Goal: Task Accomplishment & Management: Manage account settings

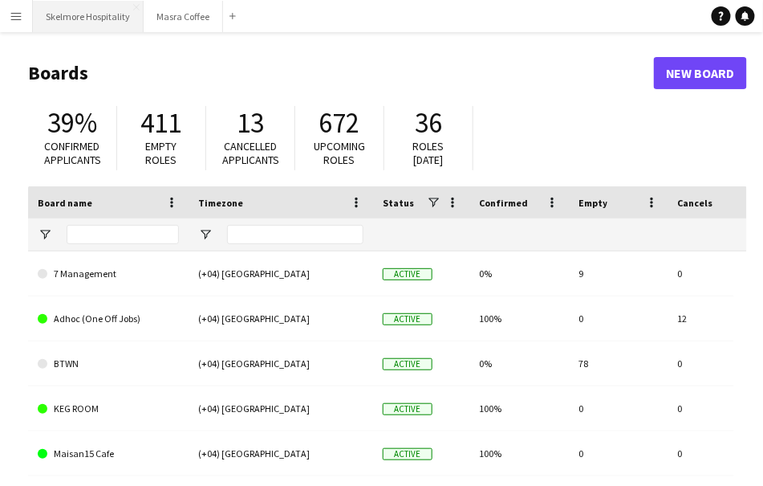
click at [76, 27] on button "Skelmore Hospitality Close" at bounding box center [88, 16] width 111 height 31
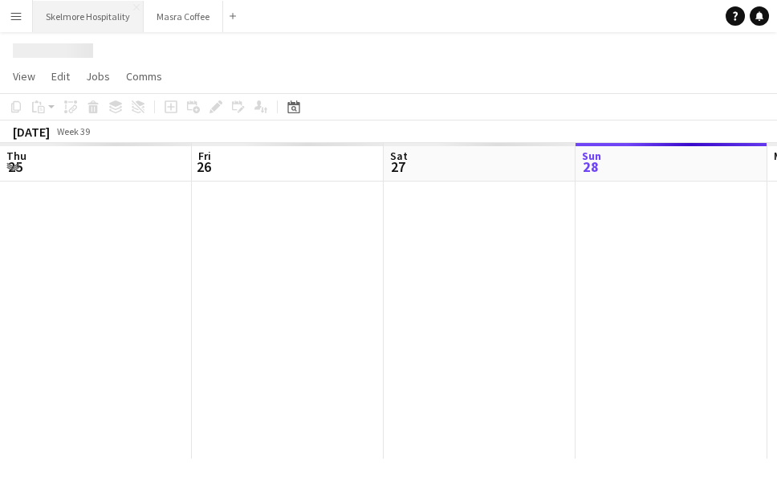
scroll to position [0, 383]
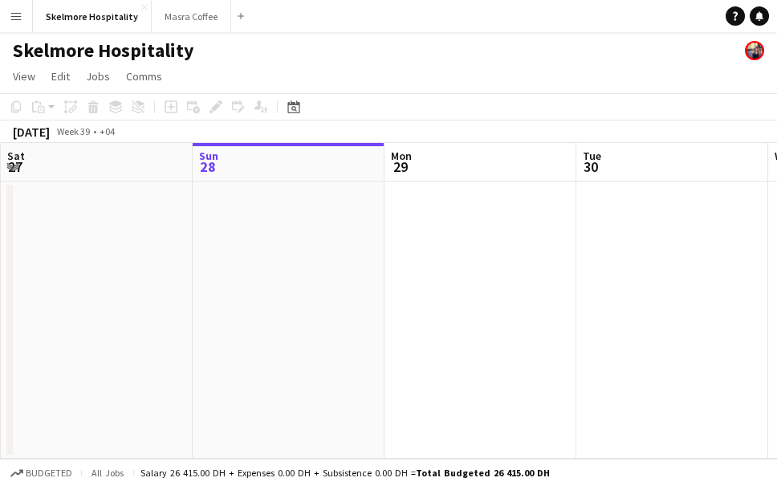
click at [76, 254] on app-date-cell at bounding box center [97, 319] width 192 height 277
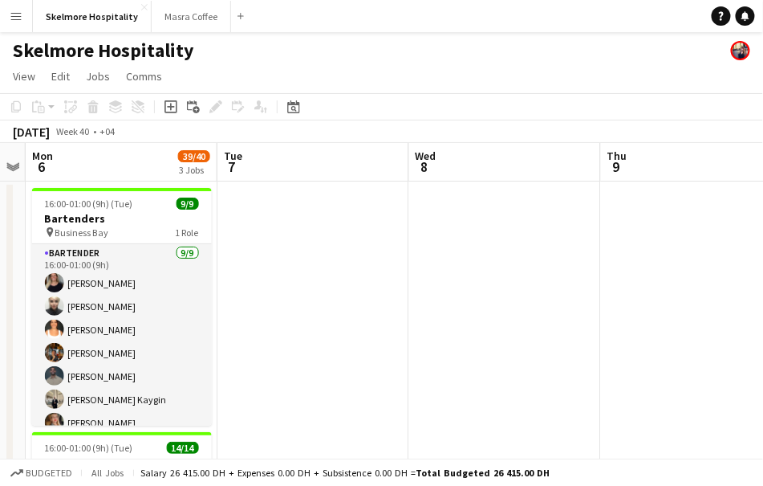
scroll to position [0, 482]
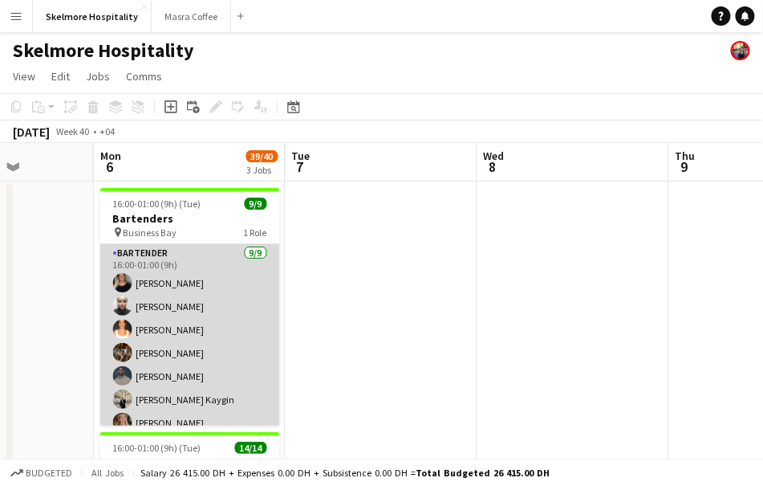
click at [240, 313] on app-card-role "Bartender [DATE] 16:00-01:00 (9h) [PERSON_NAME] [PERSON_NAME] [PERSON_NAME] [PE…" at bounding box center [190, 364] width 180 height 241
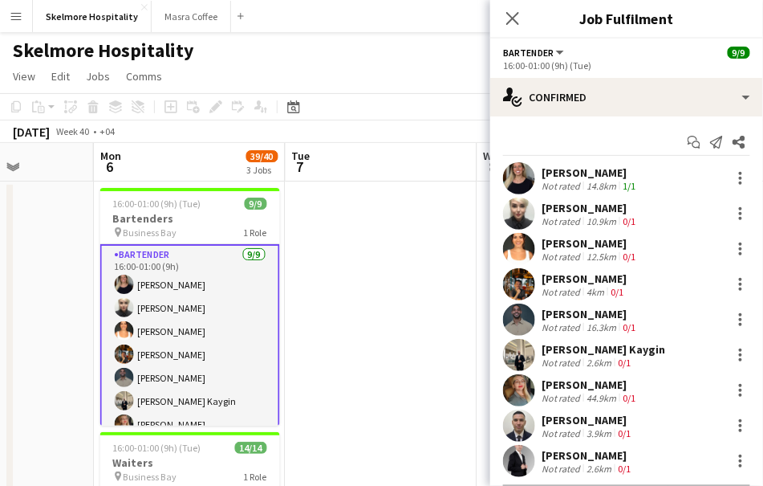
click at [584, 210] on div "[PERSON_NAME]" at bounding box center [590, 208] width 97 height 14
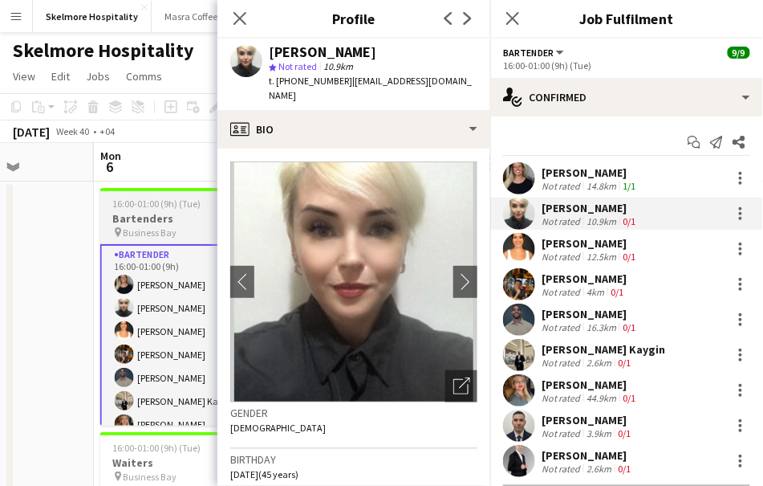
click at [126, 361] on app-user-avatar at bounding box center [124, 353] width 19 height 19
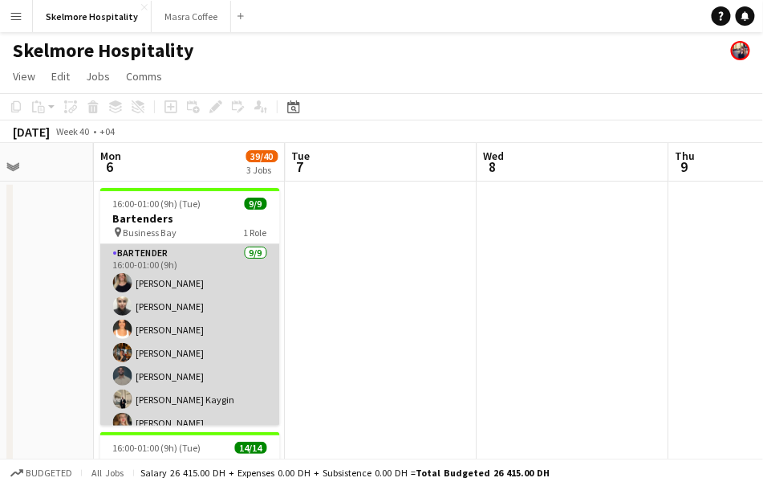
click at [202, 356] on app-card-role "Bartender [DATE] 16:00-01:00 (9h) [PERSON_NAME] [PERSON_NAME] [PERSON_NAME] [PE…" at bounding box center [190, 364] width 180 height 241
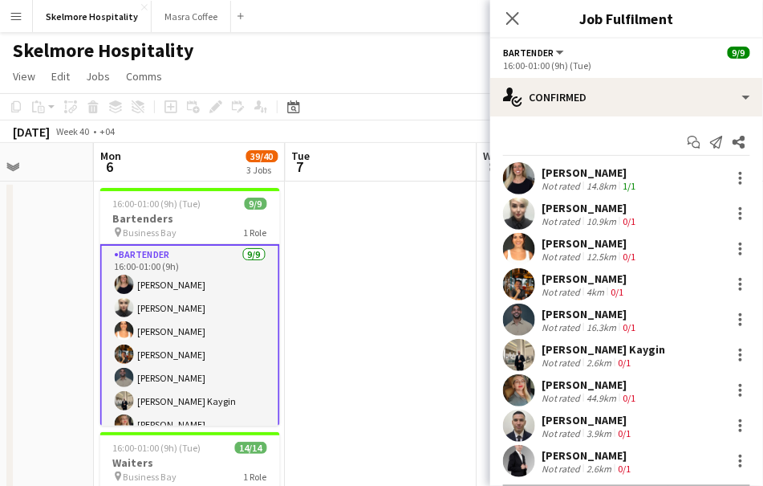
click at [113, 278] on app-card-role "Bartender [DATE] 16:00-01:00 (9h) [PERSON_NAME] [PERSON_NAME] [PERSON_NAME] [PE…" at bounding box center [190, 366] width 180 height 244
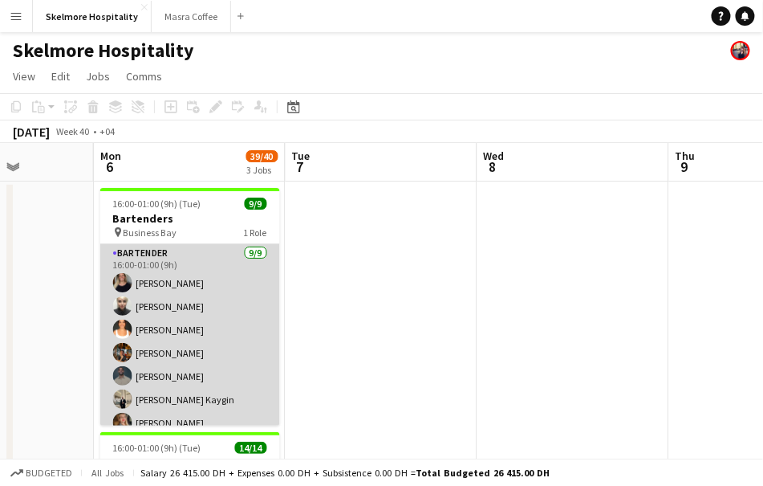
click at [122, 307] on app-user-avatar at bounding box center [122, 305] width 19 height 19
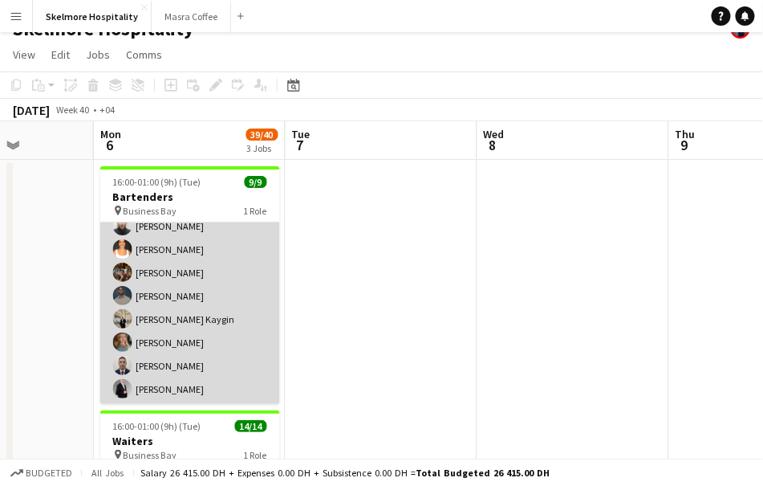
scroll to position [31, 0]
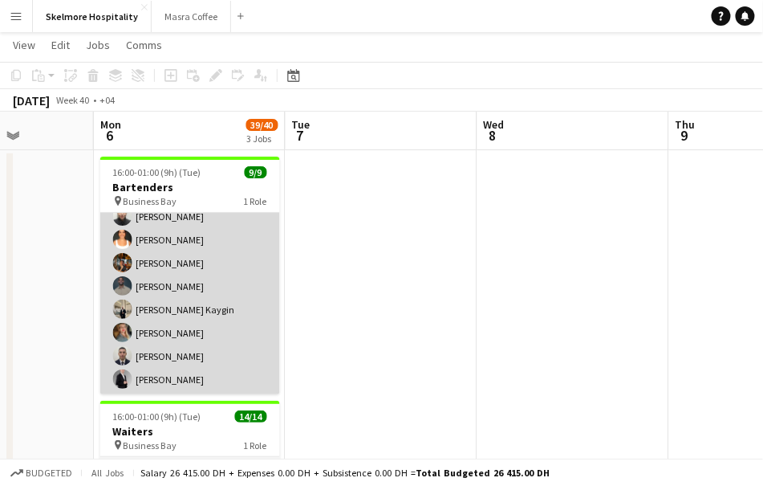
click at [136, 350] on app-card-role "Bartender [DATE] 16:00-01:00 (9h) [PERSON_NAME] [PERSON_NAME] [PERSON_NAME] [PE…" at bounding box center [190, 274] width 180 height 241
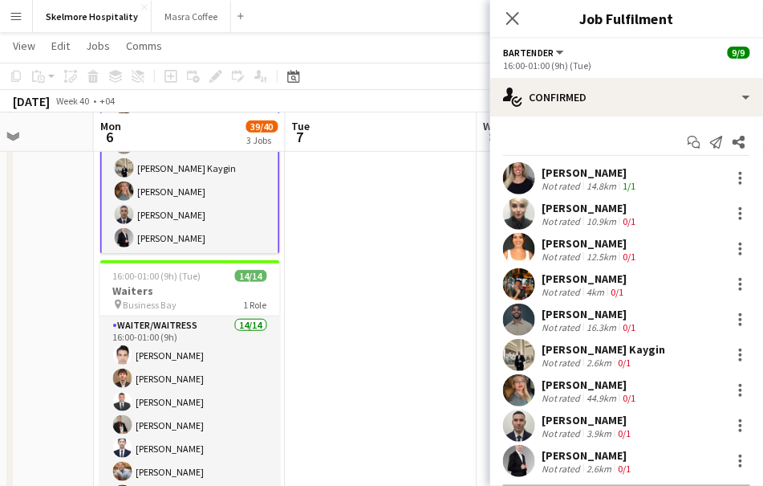
scroll to position [170, 0]
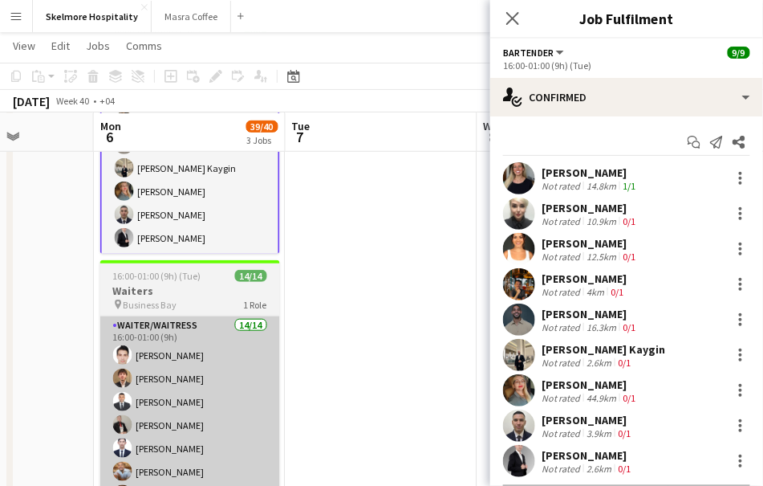
click at [139, 424] on app-card-role "Waiter/Waitress 14/14 16:00-01:00 (9h) [PERSON_NAME] [PERSON_NAME] [PERSON_NAME…" at bounding box center [190, 494] width 180 height 357
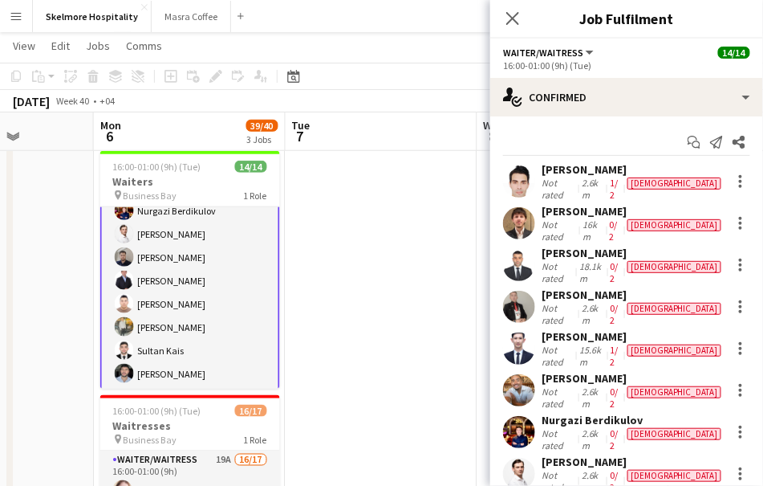
scroll to position [214, 0]
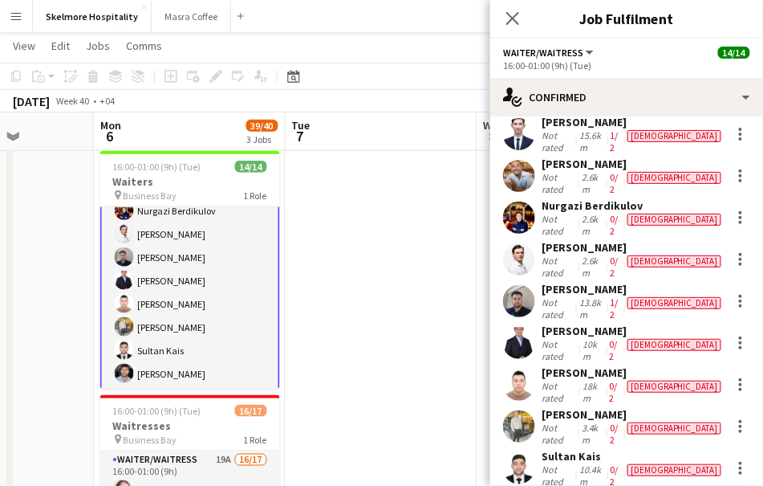
click at [534, 452] on app-user-avatar at bounding box center [519, 468] width 32 height 32
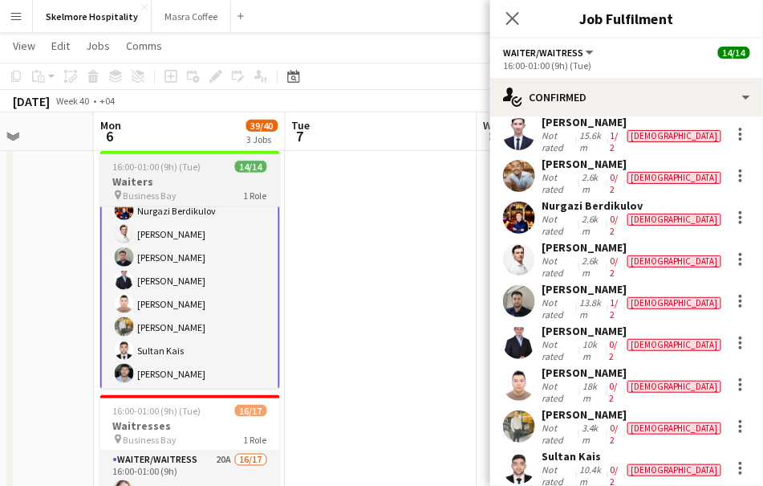
click at [120, 321] on app-user-avatar at bounding box center [124, 326] width 19 height 19
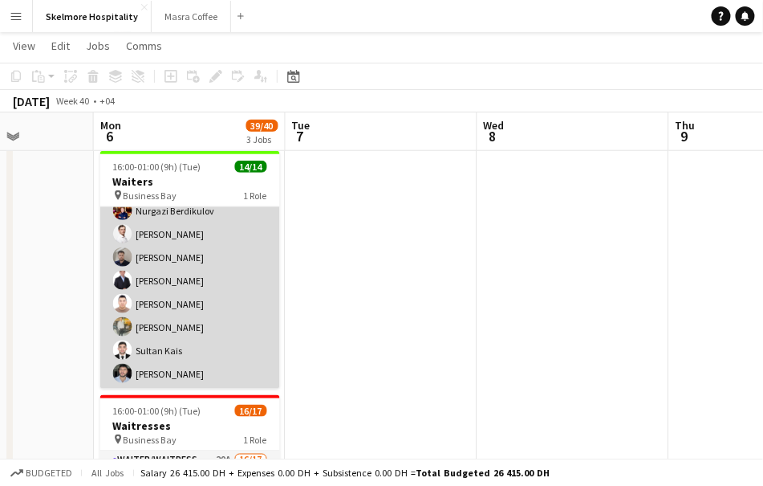
click at [145, 324] on app-card-role "Waiter/Waitress 14/14 16:00-01:00 (9h) [PERSON_NAME] [PERSON_NAME] [PERSON_NAME…" at bounding box center [190, 210] width 180 height 357
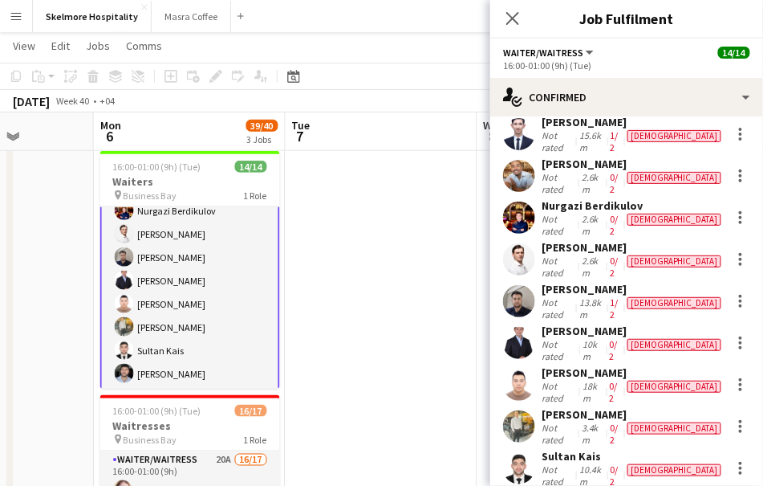
click at [536, 407] on div "[PERSON_NAME] Not rated 3.4km 0/2 [DEMOGRAPHIC_DATA]" at bounding box center [627, 426] width 273 height 39
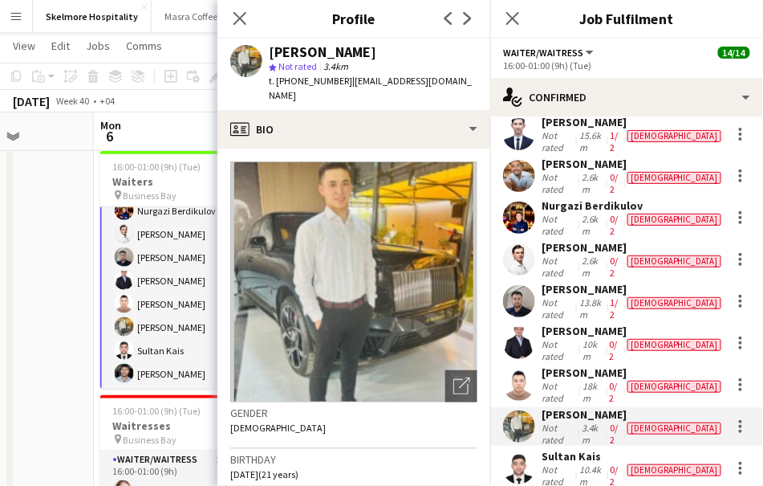
click at [305, 76] on span "t. [PHONE_NUMBER]" at bounding box center [310, 81] width 83 height 12
copy span "971525818661"
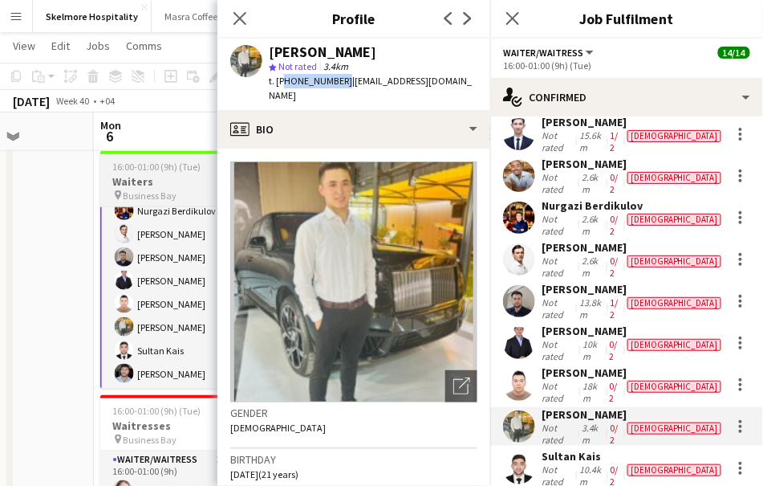
click at [169, 356] on app-card-role "Waiter/Waitress 14/14 16:00-01:00 (9h) [PERSON_NAME] [PERSON_NAME] [PERSON_NAME…" at bounding box center [190, 211] width 180 height 360
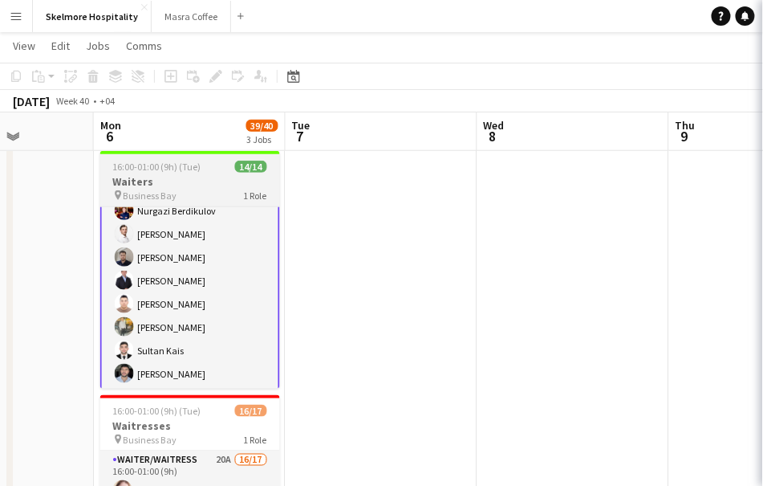
scroll to position [175, 0]
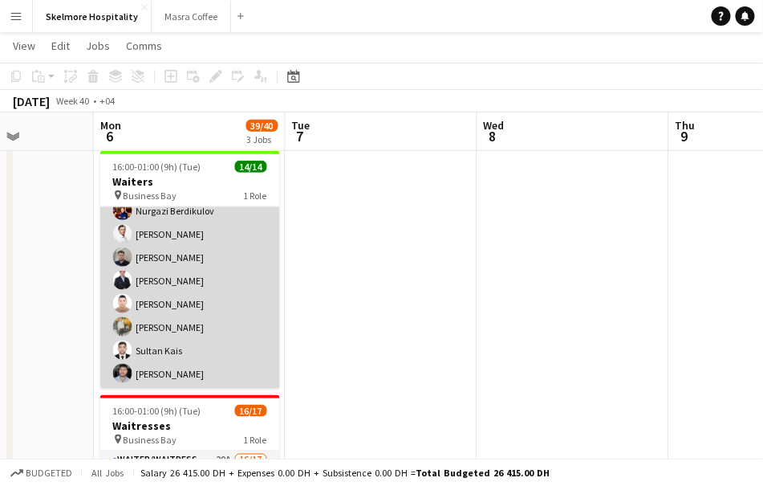
click at [222, 285] on app-card-role "Waiter/Waitress 14/14 16:00-01:00 (9h) [PERSON_NAME] [PERSON_NAME] [PERSON_NAME…" at bounding box center [190, 210] width 180 height 357
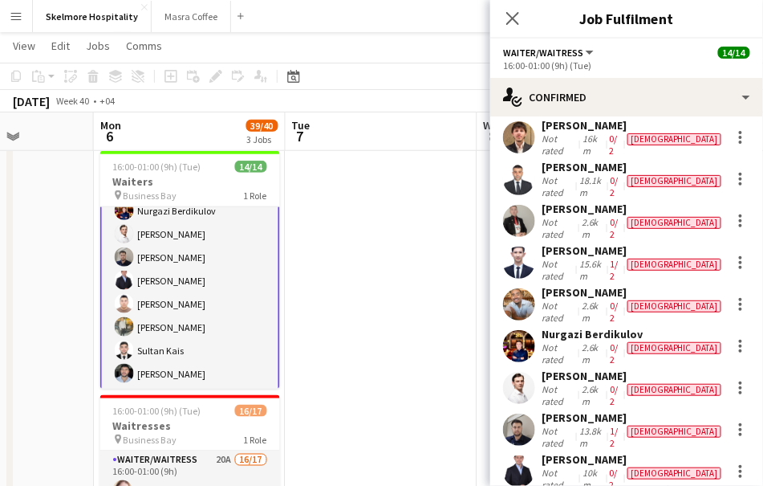
scroll to position [127, 0]
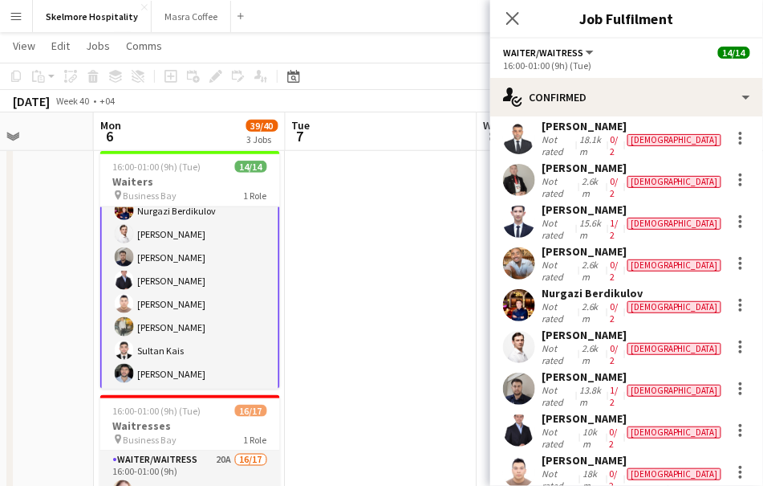
click at [608, 369] on div "[PERSON_NAME]" at bounding box center [633, 376] width 183 height 14
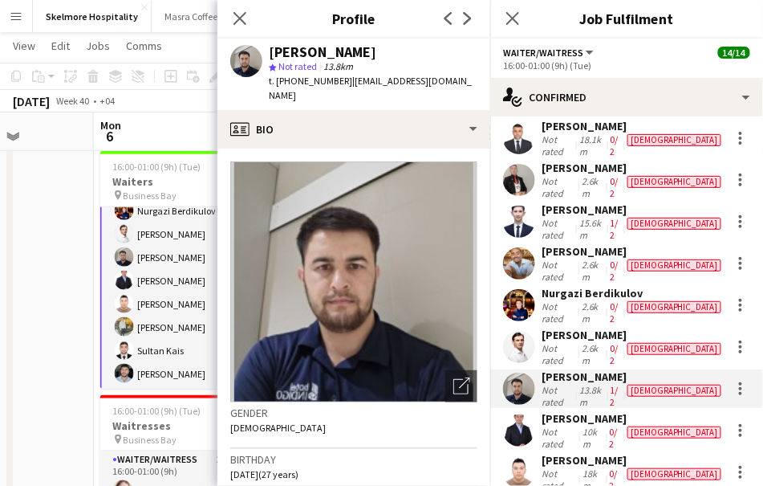
click at [313, 85] on span "t. [PHONE_NUMBER]" at bounding box center [310, 81] width 83 height 12
copy span "971558039024"
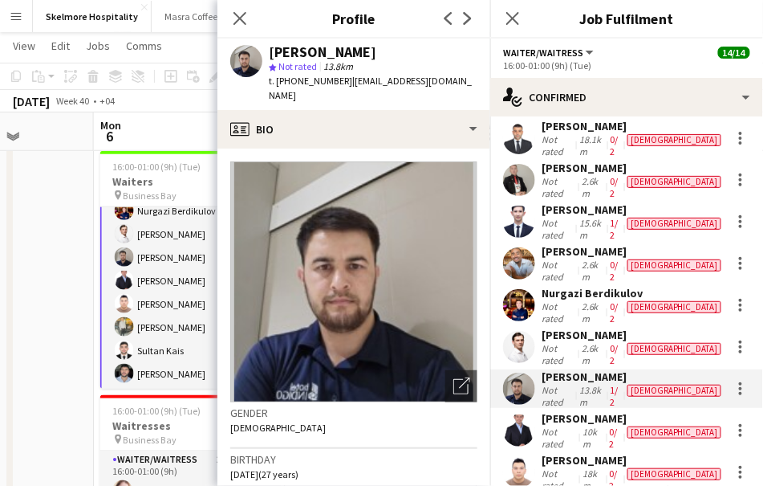
click at [585, 425] on div "10km" at bounding box center [593, 437] width 26 height 24
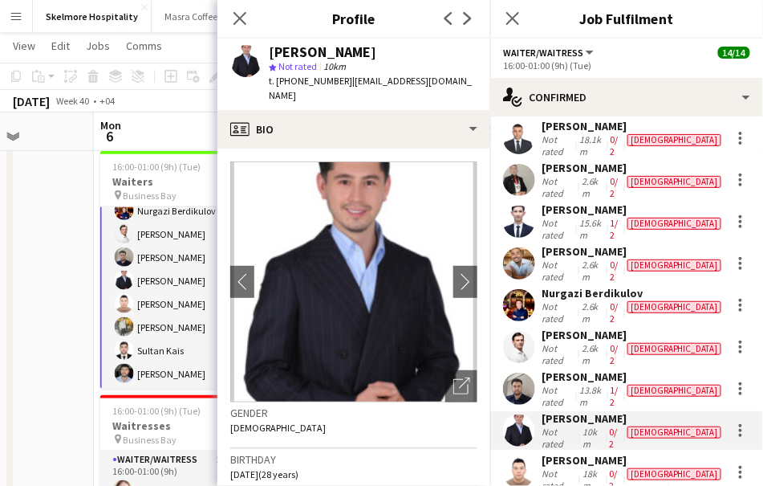
click at [292, 83] on span "t. [PHONE_NUMBER]" at bounding box center [310, 81] width 83 height 12
copy span "971585027971"
click at [145, 279] on app-card-role "Waiter/Waitress 14/14 16:00-01:00 (9h) [PERSON_NAME] [PERSON_NAME] [PERSON_NAME…" at bounding box center [190, 211] width 180 height 360
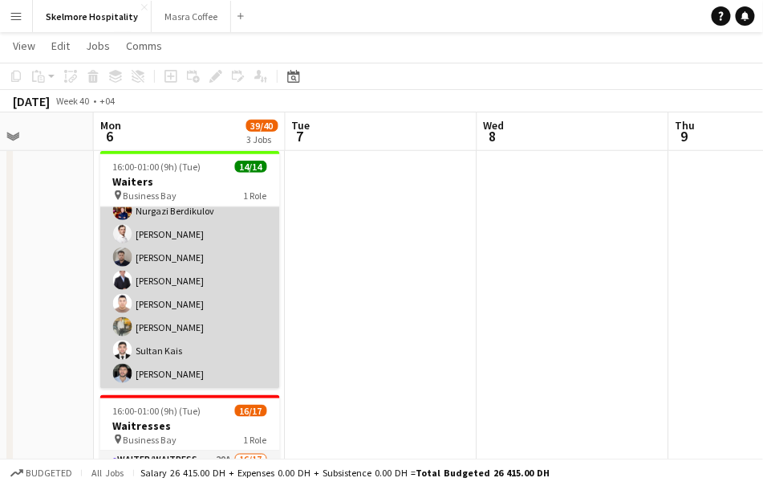
click at [145, 279] on app-card-role "Waiter/Waitress 14/14 16:00-01:00 (9h) [PERSON_NAME] [PERSON_NAME] [PERSON_NAME…" at bounding box center [190, 210] width 180 height 357
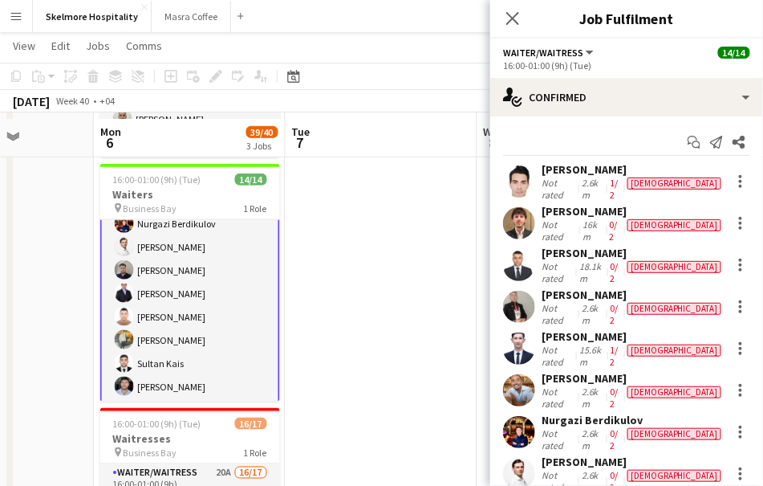
scroll to position [244, 0]
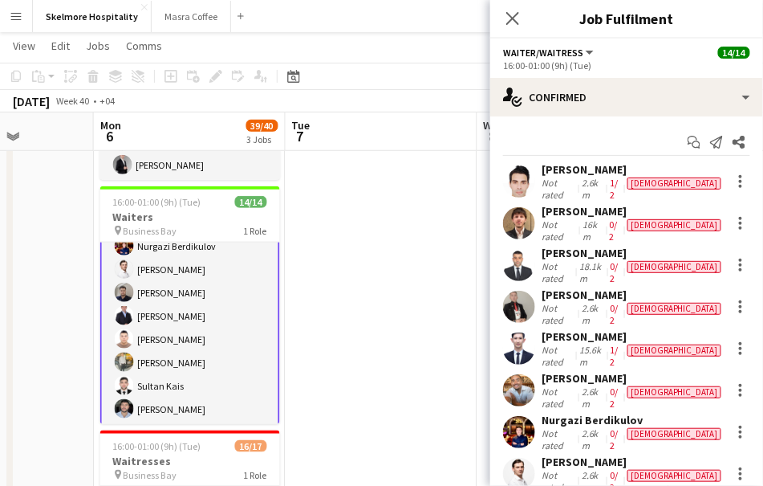
click at [650, 287] on div "[PERSON_NAME]" at bounding box center [633, 294] width 183 height 14
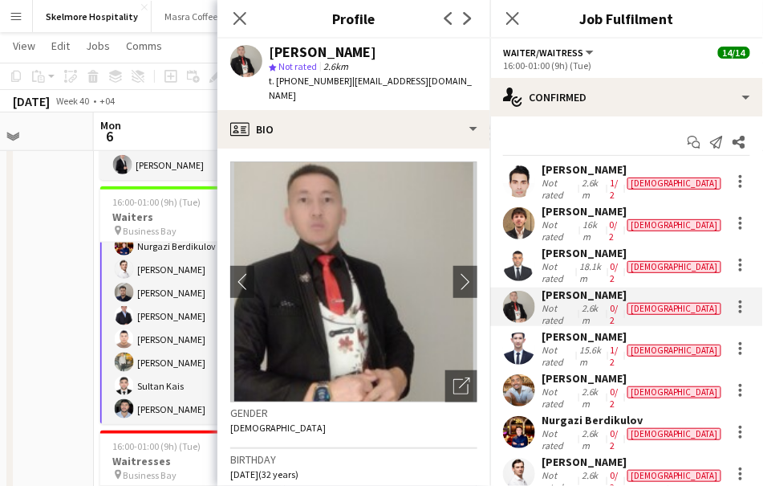
click at [321, 78] on span "t. [PHONE_NUMBER]" at bounding box center [310, 81] width 83 height 12
copy span "971581961150"
click at [561, 246] on div "[PERSON_NAME]" at bounding box center [633, 253] width 183 height 14
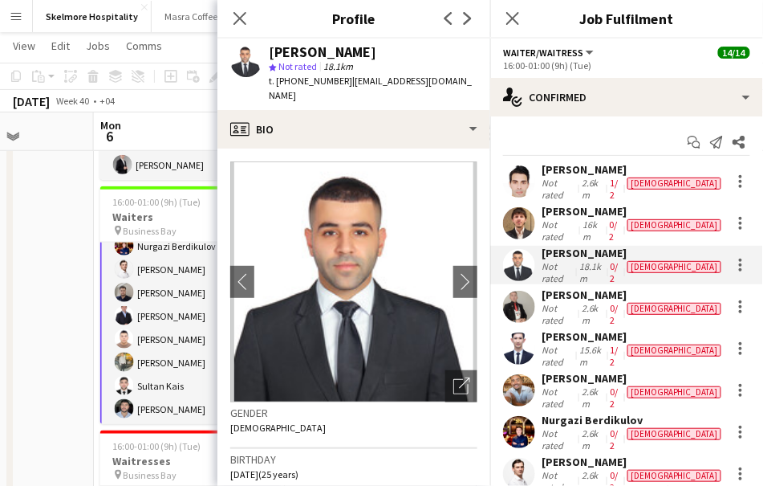
click at [299, 80] on span "t. [PHONE_NUMBER]" at bounding box center [310, 81] width 83 height 12
copy span "971568361963"
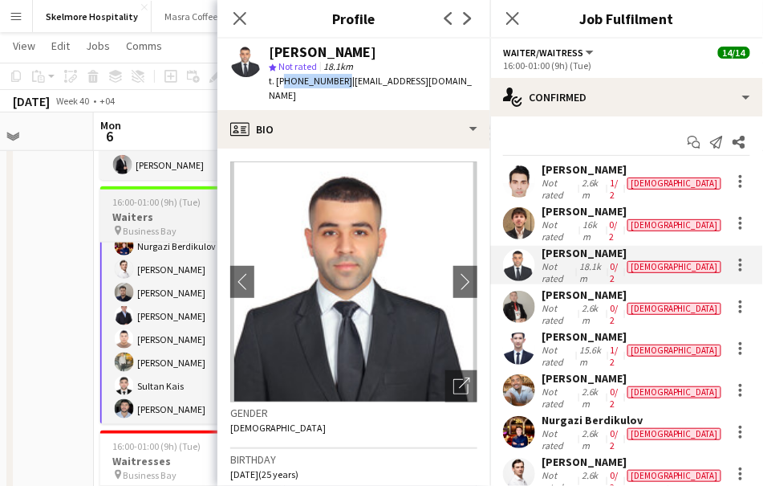
click at [157, 386] on app-card-role "Waiter/Waitress 14/14 16:00-01:00 (9h) [PERSON_NAME] [PERSON_NAME] [PERSON_NAME…" at bounding box center [190, 246] width 180 height 360
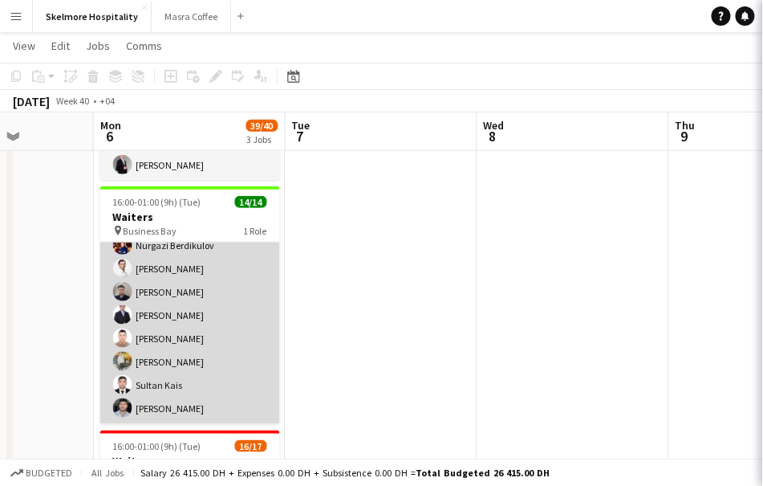
scroll to position [175, 0]
click at [222, 357] on app-card-role "Waiter/Waitress 14/14 16:00-01:00 (9h) [PERSON_NAME] [PERSON_NAME] [PERSON_NAME…" at bounding box center [190, 245] width 180 height 357
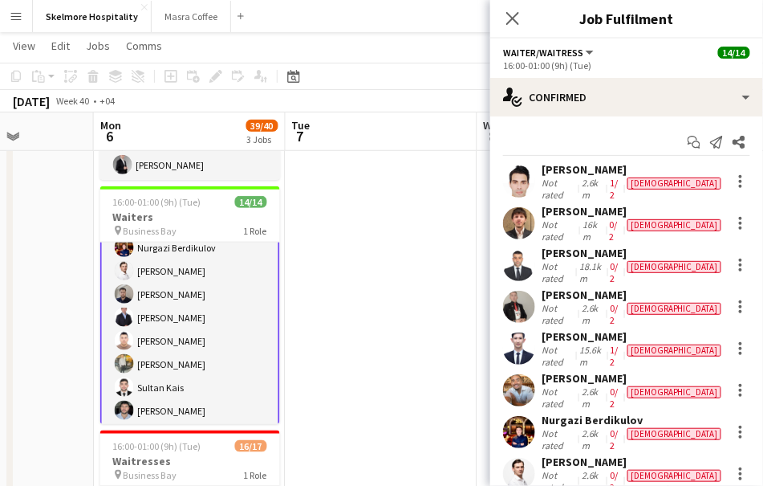
scroll to position [177, 0]
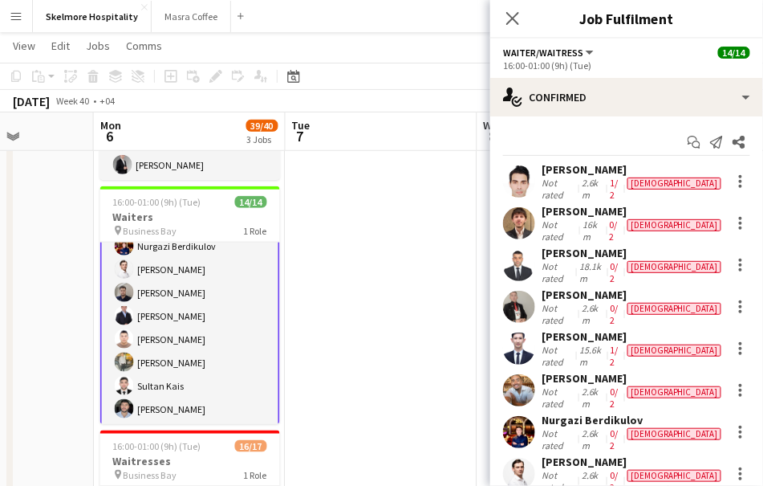
click at [541, 258] on div "[PERSON_NAME] Not rated 18.1km 0/2 [DEMOGRAPHIC_DATA]" at bounding box center [627, 265] width 273 height 39
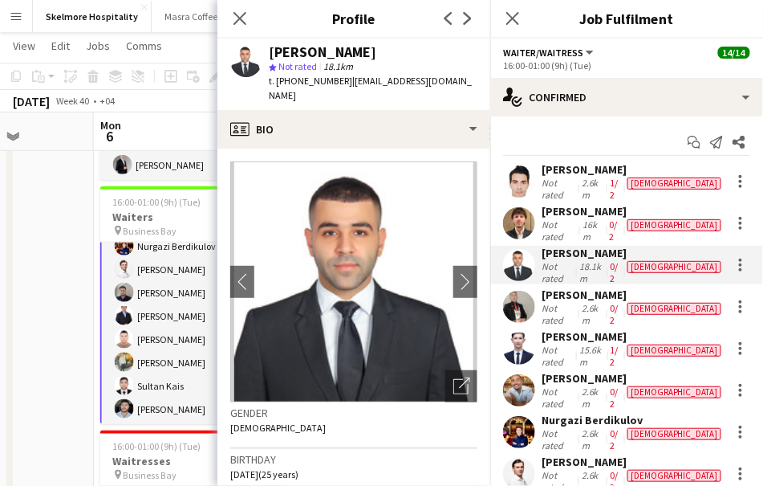
click at [560, 219] on div "Not rated" at bounding box center [561, 230] width 38 height 24
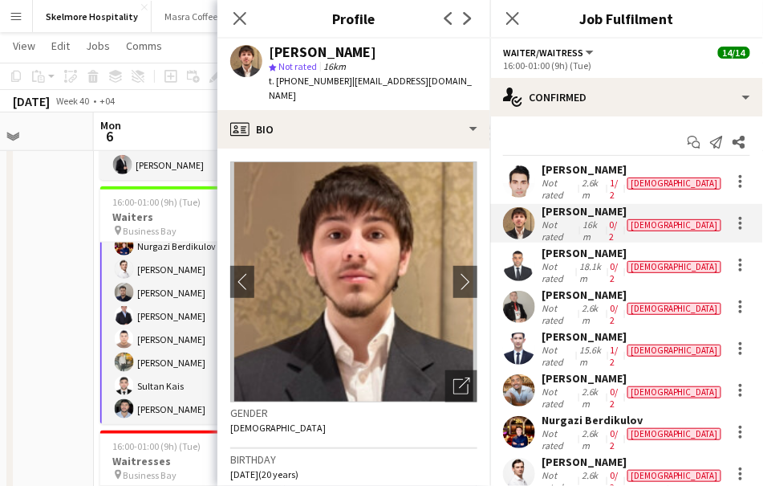
click at [314, 83] on span "t. [PHONE_NUMBER]" at bounding box center [310, 81] width 83 height 12
copy span "971545429449"
click at [548, 161] on div "Start chat Send notification Share [PERSON_NAME] Not rated 2.6km 1/2 [DEMOGRAPH…" at bounding box center [627, 453] width 273 height 674
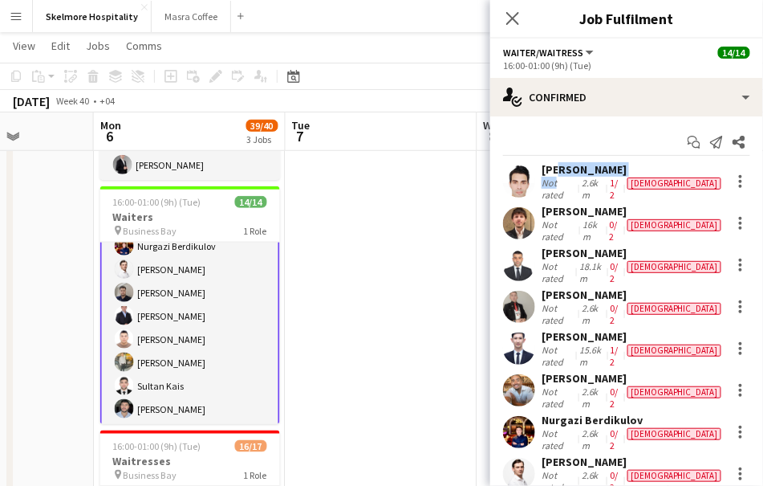
drag, startPoint x: 548, startPoint y: 161, endPoint x: 553, endPoint y: 177, distance: 17.5
click at [553, 177] on div "Start chat Send notification Share [PERSON_NAME] Not rated 2.6km 1/2 [DEMOGRAPH…" at bounding box center [627, 453] width 273 height 674
click at [553, 177] on div "Not rated" at bounding box center [560, 189] width 37 height 24
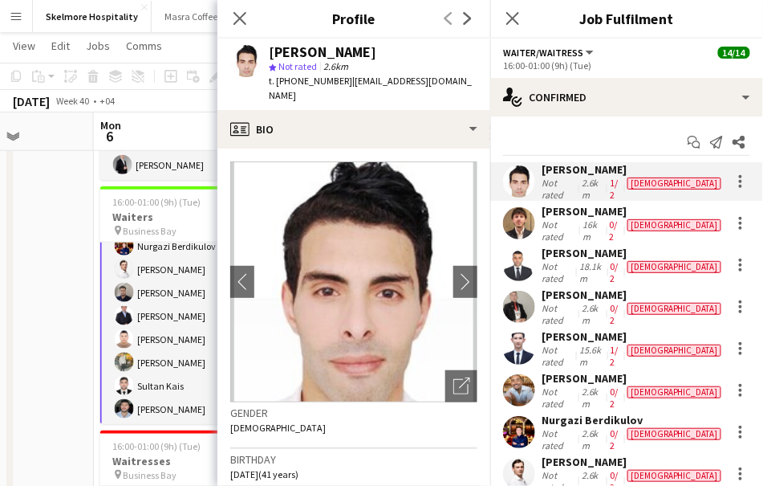
click at [316, 83] on span "t. [PHONE_NUMBER]" at bounding box center [310, 81] width 83 height 12
copy span "971551893951"
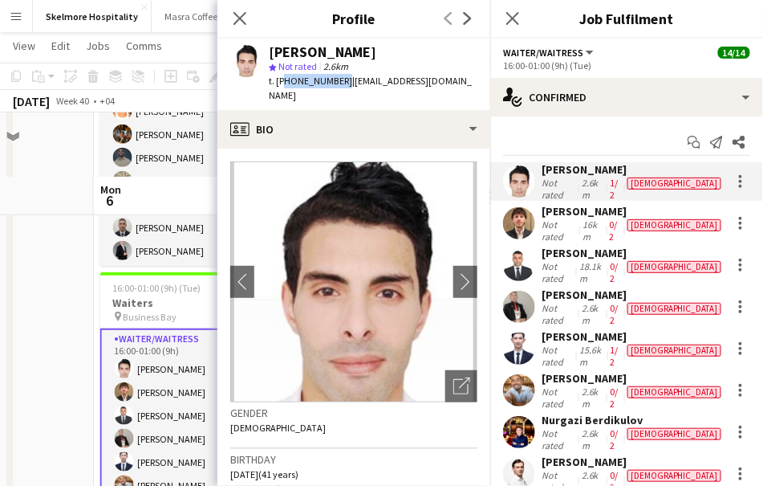
scroll to position [0, 0]
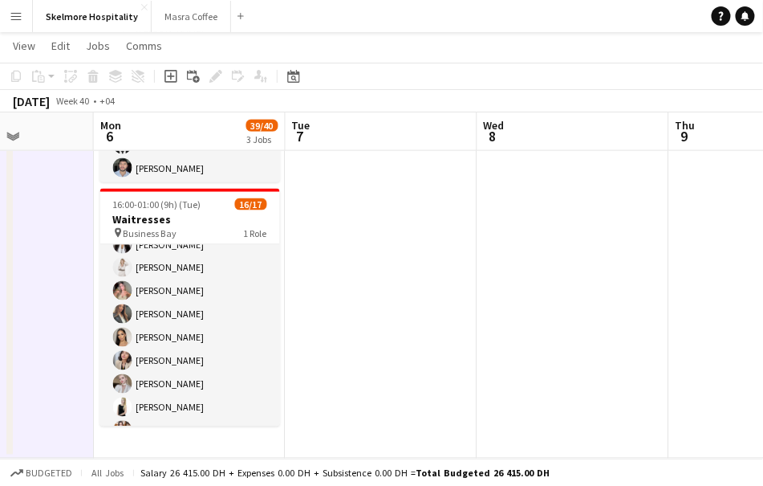
scroll to position [245, 0]
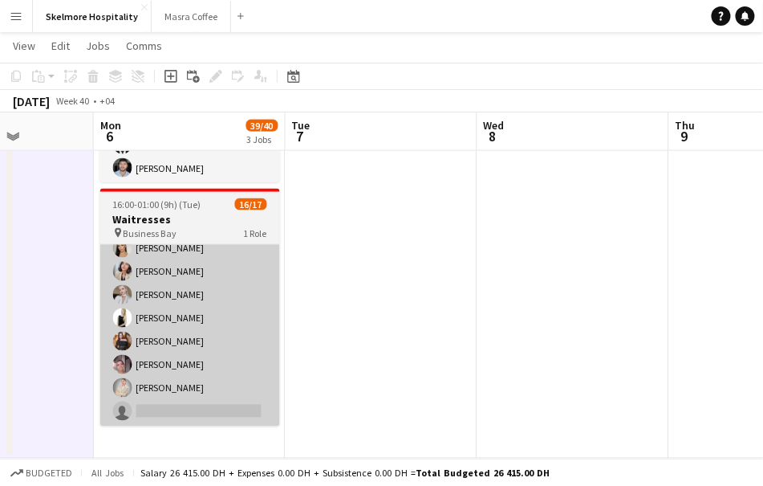
click at [210, 423] on app-card-role "Waiter/Waitress 20A 16/17 16:00-01:00 (9h) [PERSON_NAME] Svitlychna [PERSON_NAM…" at bounding box center [190, 213] width 180 height 427
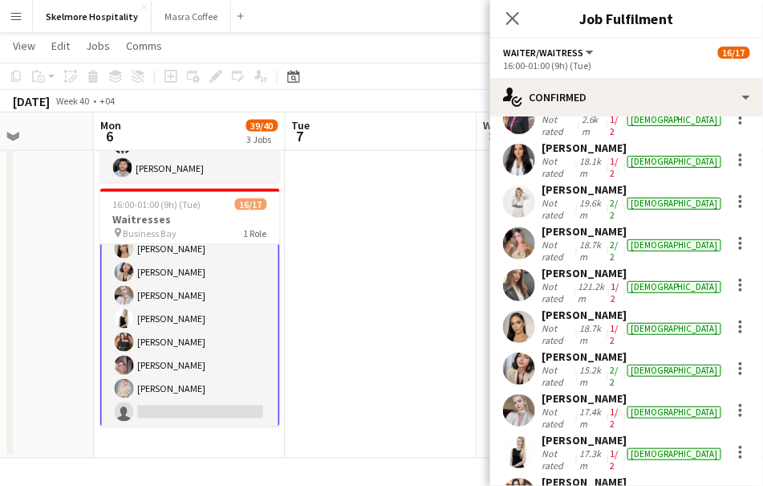
scroll to position [320, 0]
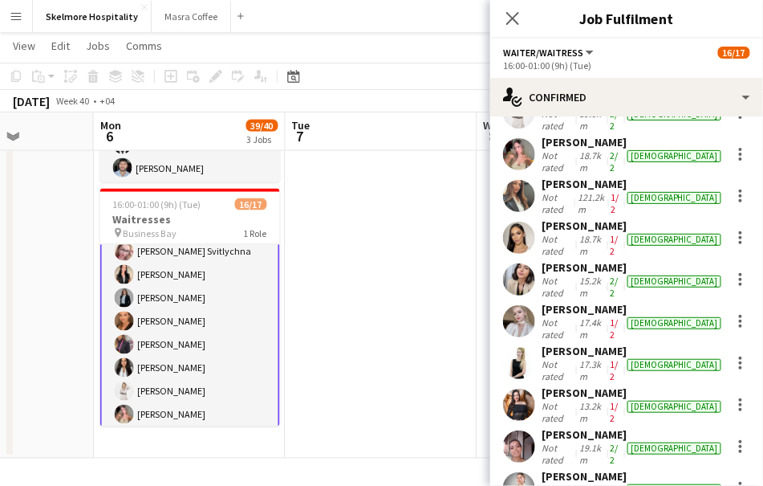
scroll to position [0, 0]
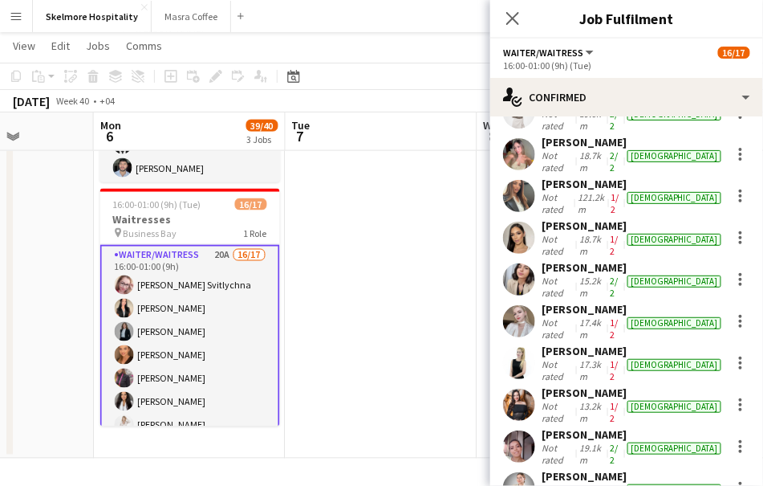
click at [363, 298] on app-date-cell at bounding box center [382, 76] width 192 height 764
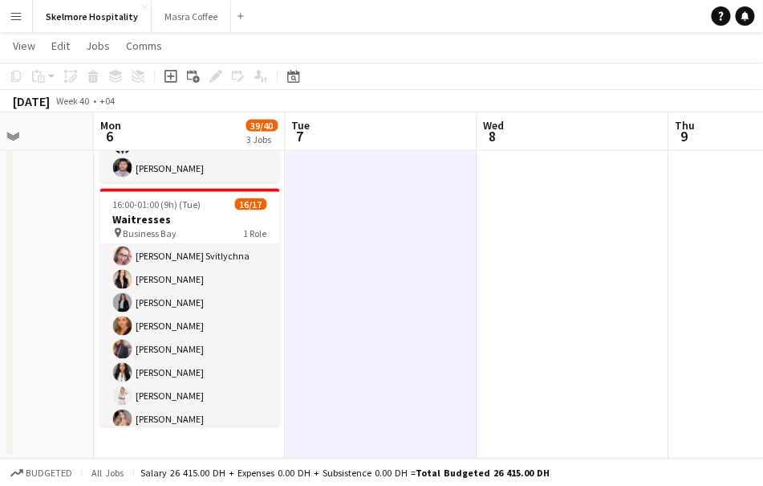
scroll to position [28, 0]
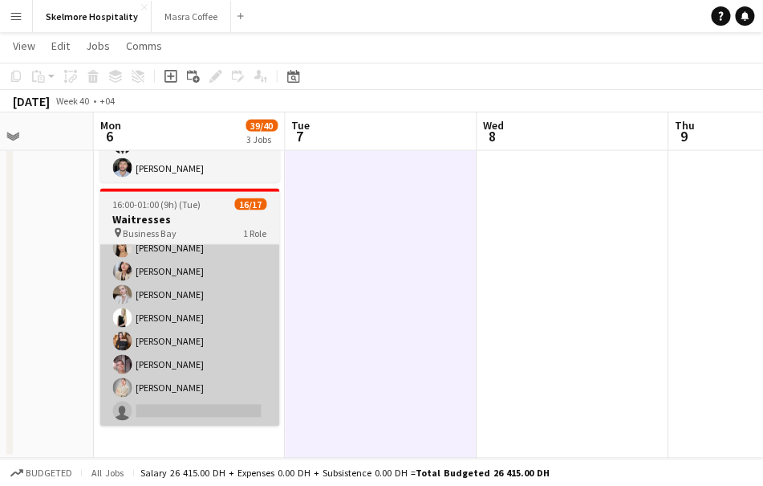
click at [201, 411] on app-card-role "Waiter/Waitress 20A 16/17 16:00-01:00 (9h) [PERSON_NAME] Svitlychna [PERSON_NAM…" at bounding box center [190, 213] width 180 height 427
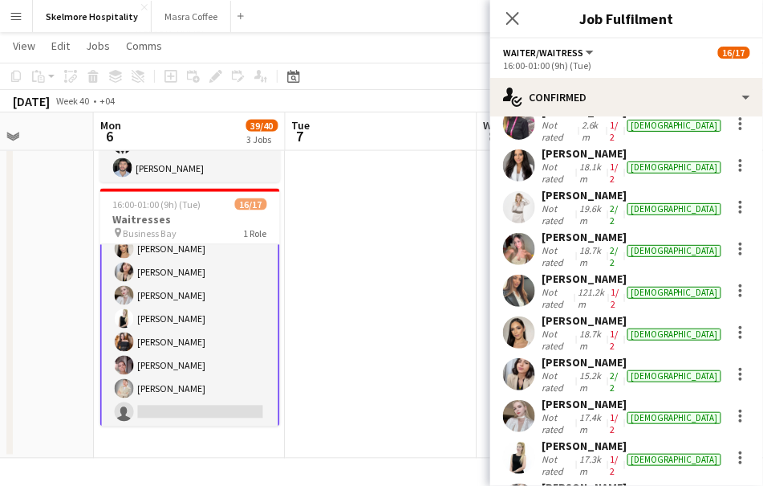
scroll to position [320, 0]
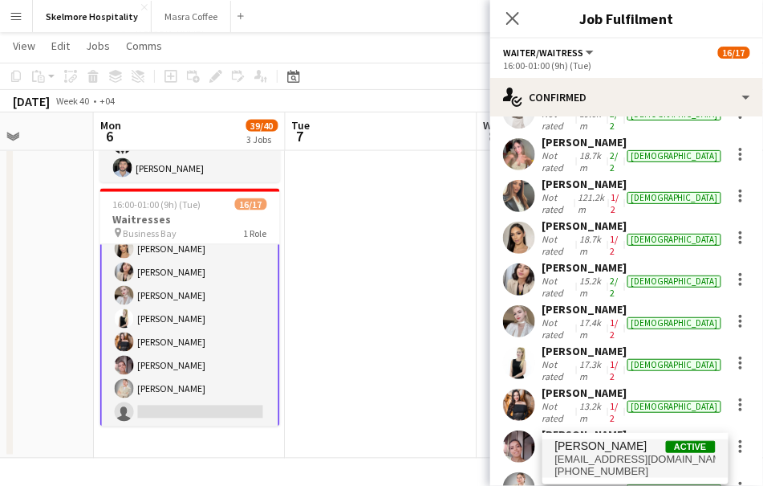
type input "*****"
click at [579, 458] on span "[EMAIL_ADDRESS][DOMAIN_NAME]" at bounding box center [636, 459] width 161 height 13
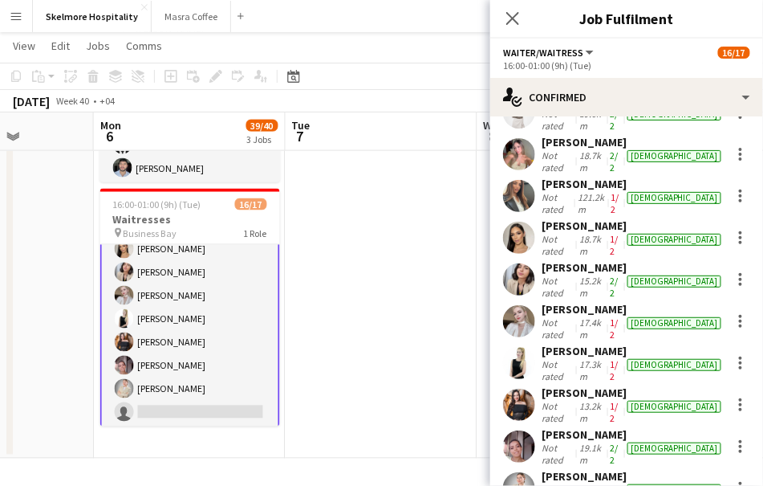
scroll to position [540, 0]
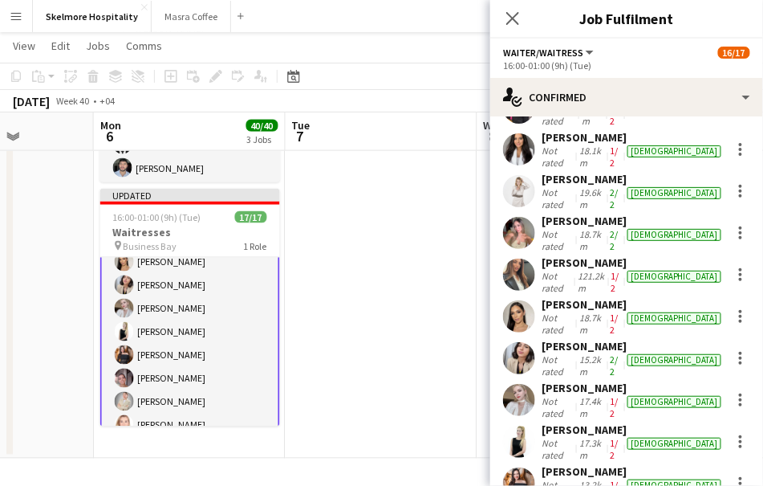
scroll to position [320, 0]
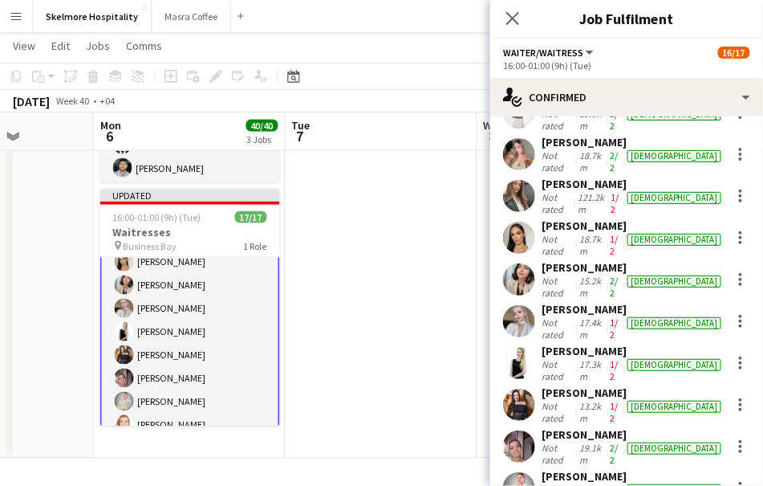
click at [405, 365] on app-date-cell at bounding box center [382, 76] width 192 height 764
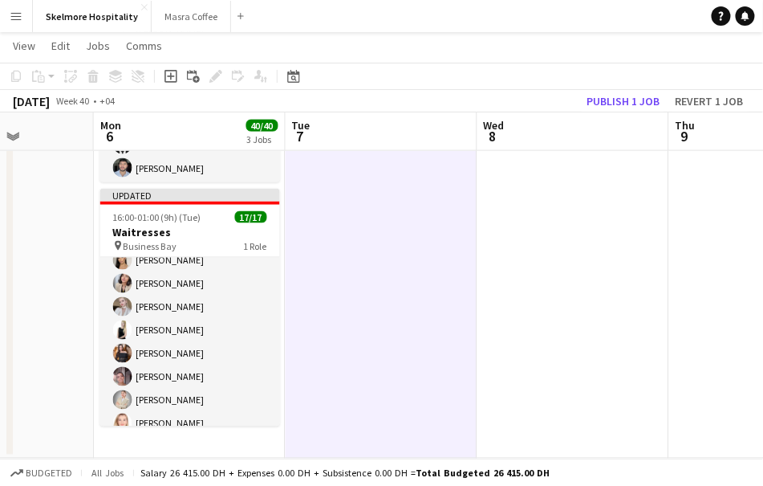
scroll to position [245, 0]
click at [621, 108] on button "Publish 1 job" at bounding box center [623, 101] width 86 height 21
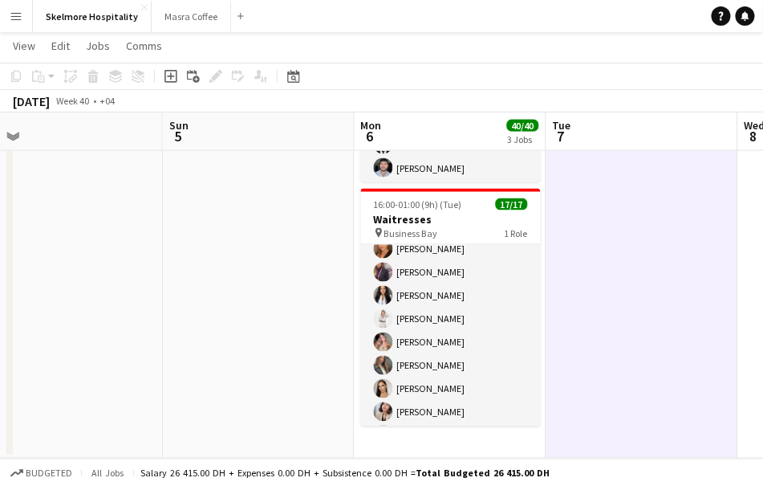
scroll to position [0, 0]
